Goal: Task Accomplishment & Management: Manage account settings

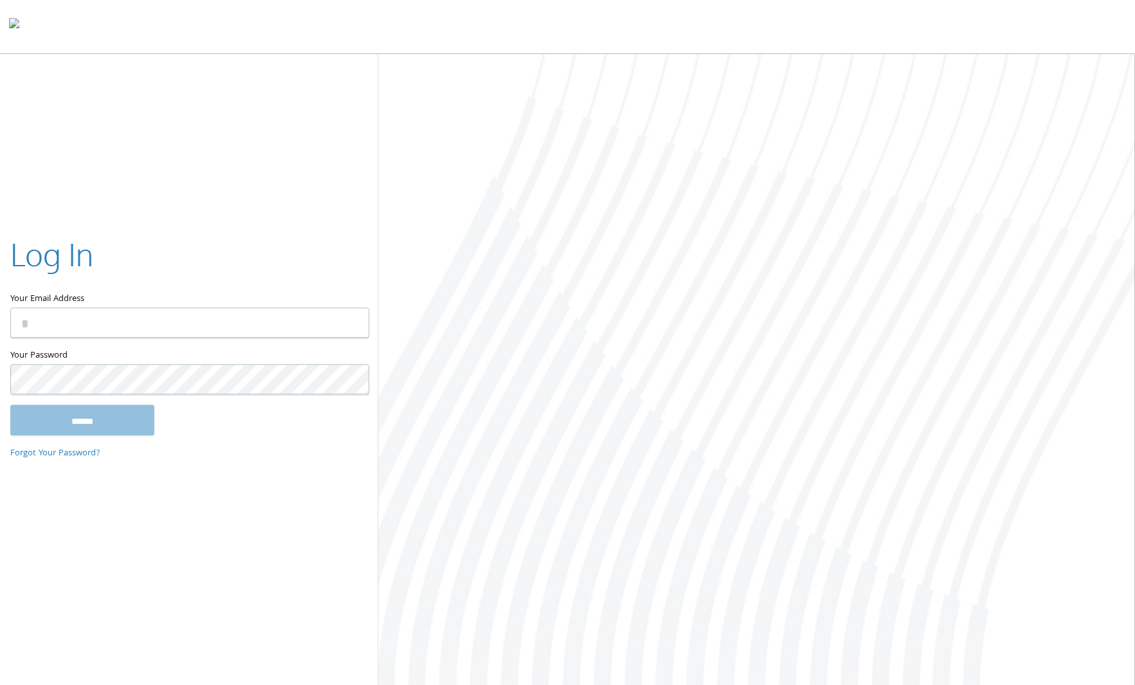
type input "**********"
click at [82, 424] on input "******" at bounding box center [82, 420] width 144 height 31
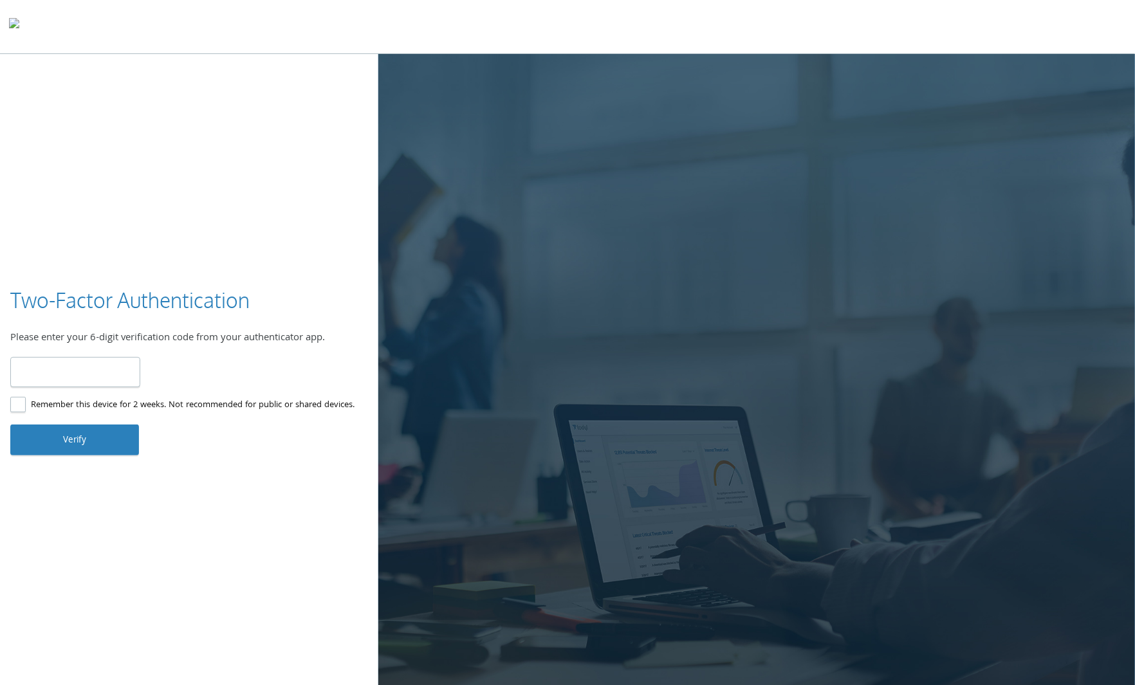
type input "******"
click at [76, 447] on button "Verify" at bounding box center [74, 440] width 129 height 31
